Goal: Task Accomplishment & Management: Manage account settings

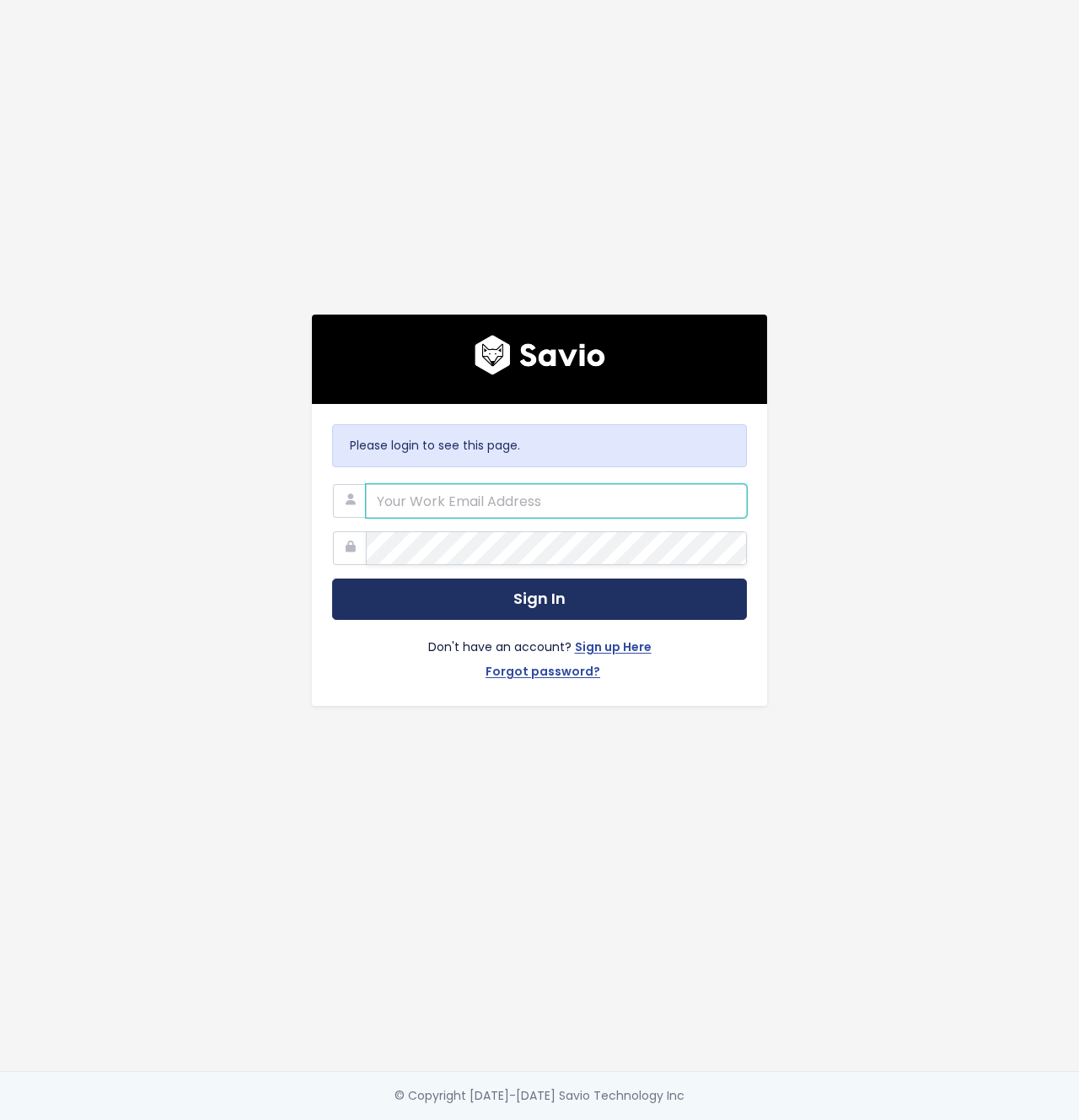
type input "[PERSON_NAME][EMAIL_ADDRESS][DOMAIN_NAME]"
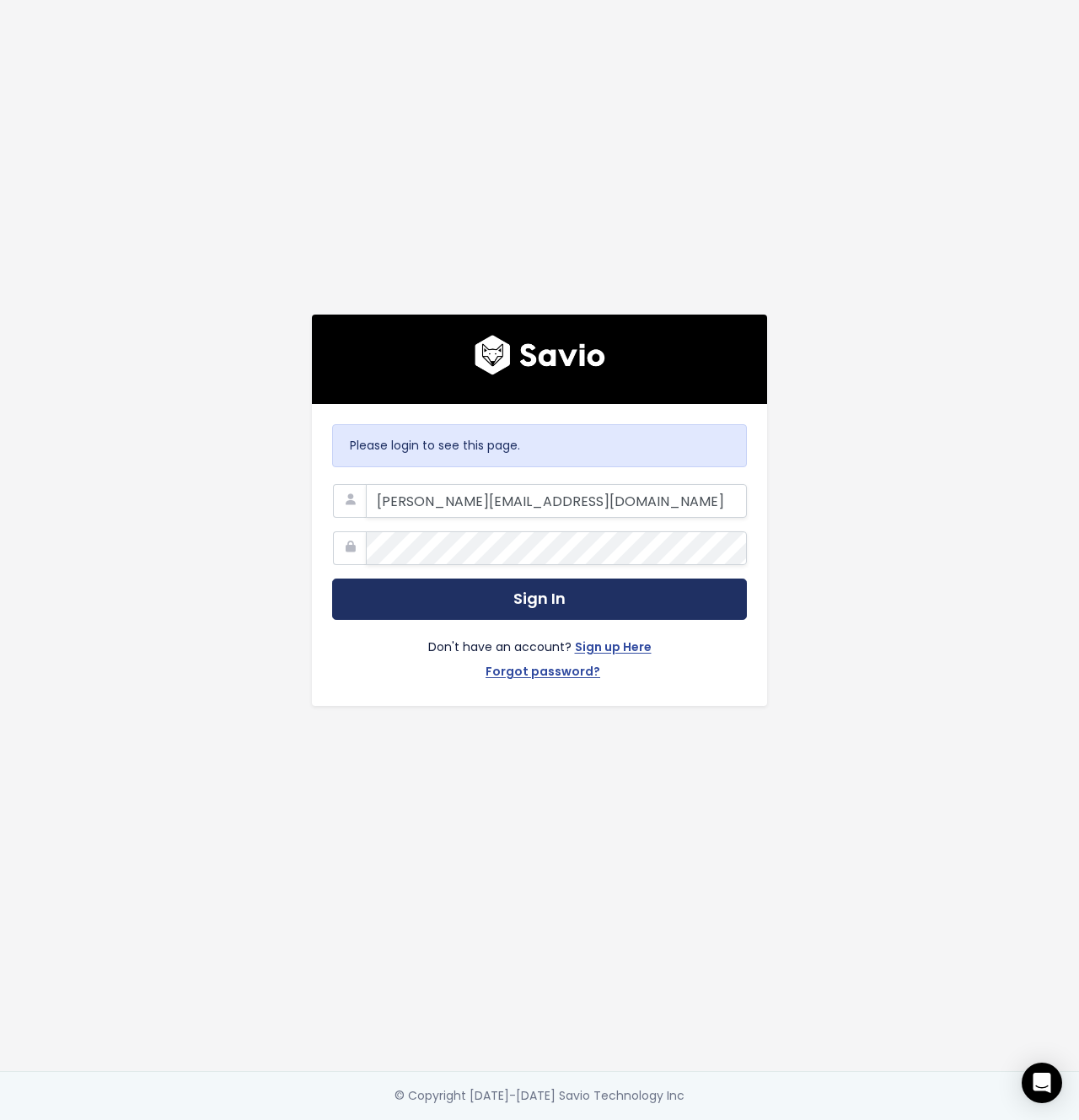
drag, startPoint x: 536, startPoint y: 585, endPoint x: 631, endPoint y: 609, distance: 98.0
click at [536, 584] on button "Sign In" at bounding box center [540, 599] width 415 height 42
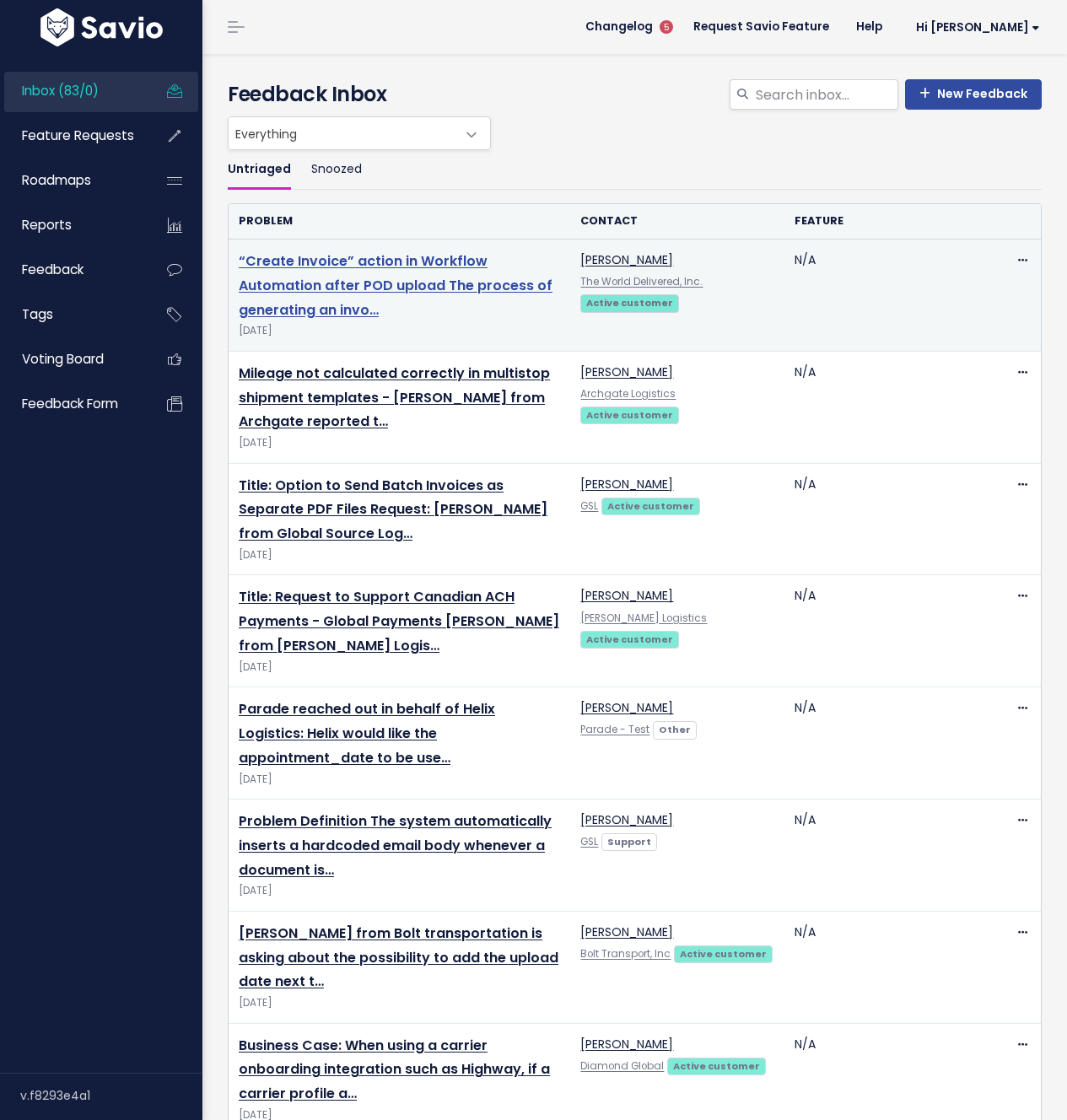
click at [385, 269] on link "“Create Invoice” action in Workflow Automation after POD upload The process of …" at bounding box center [395, 285] width 314 height 69
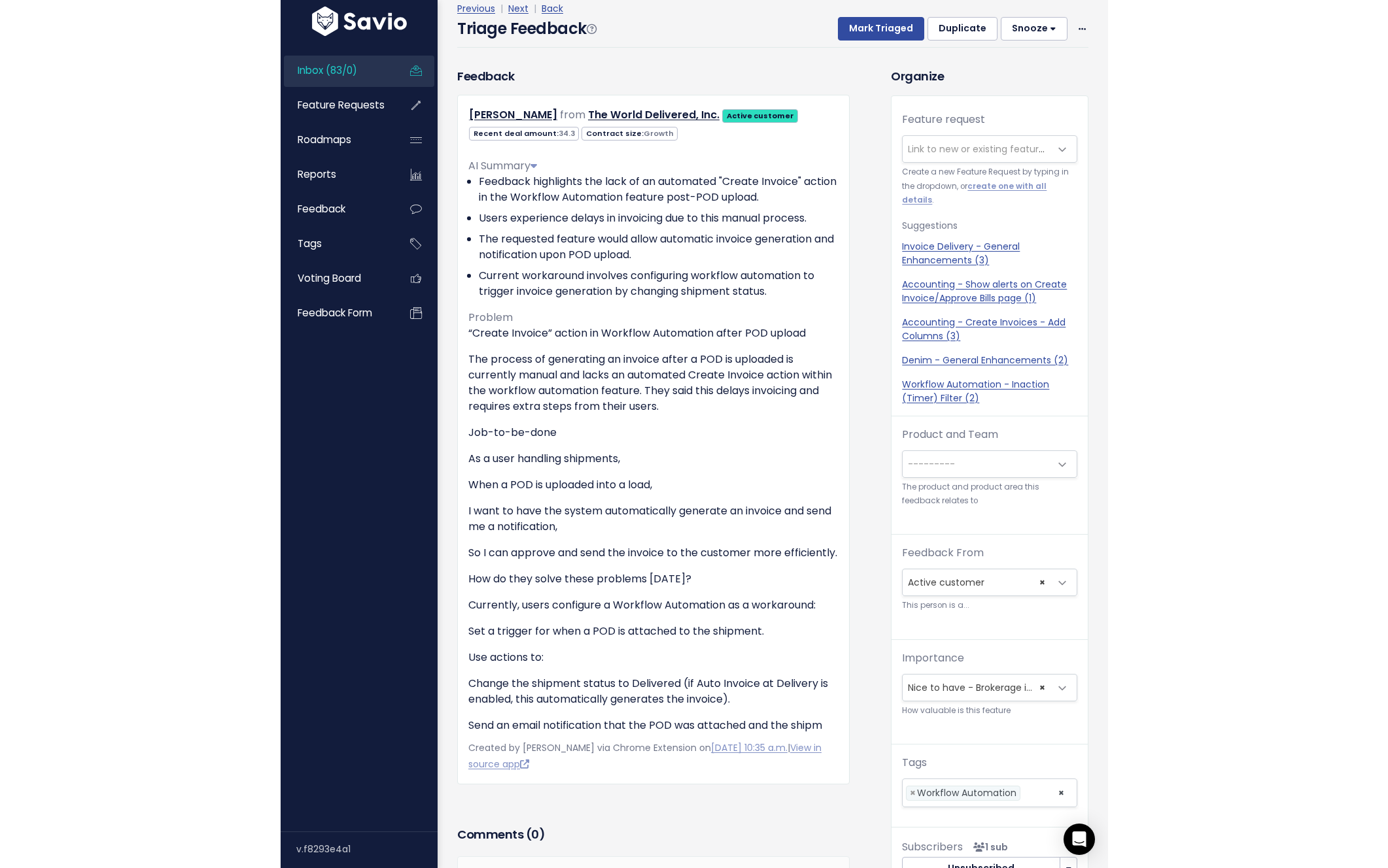
scroll to position [63, 0]
